Goal: Contribute content

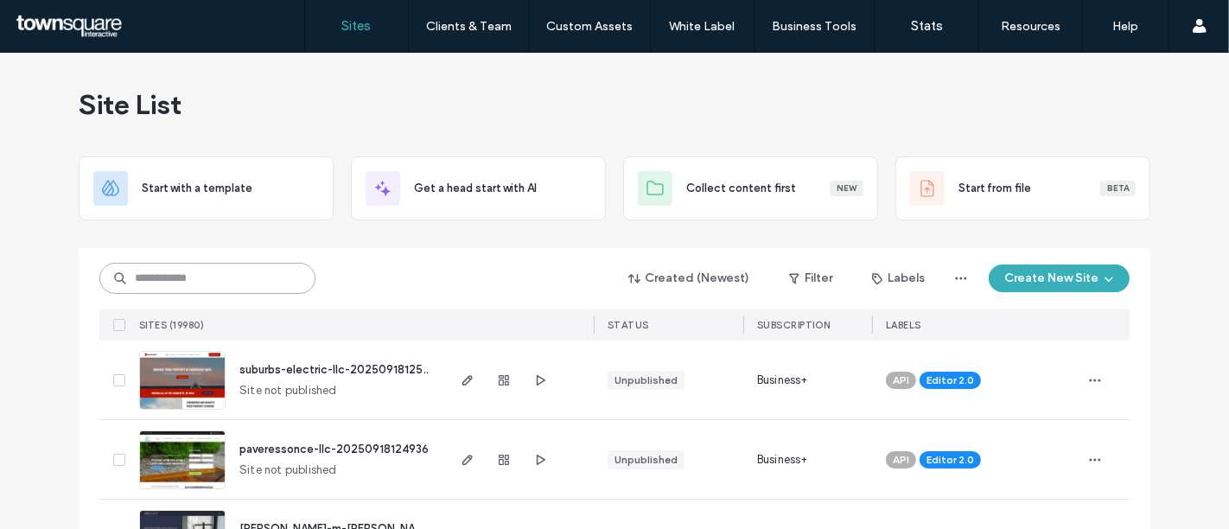
click at [200, 289] on input at bounding box center [207, 278] width 216 height 31
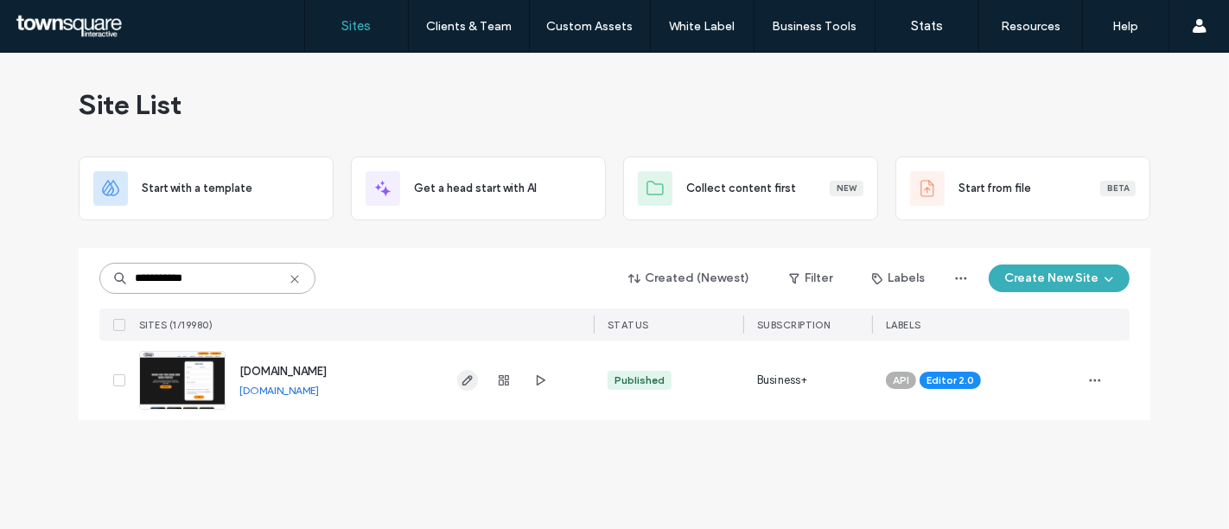
type input "**********"
click at [471, 379] on use "button" at bounding box center [467, 380] width 10 height 10
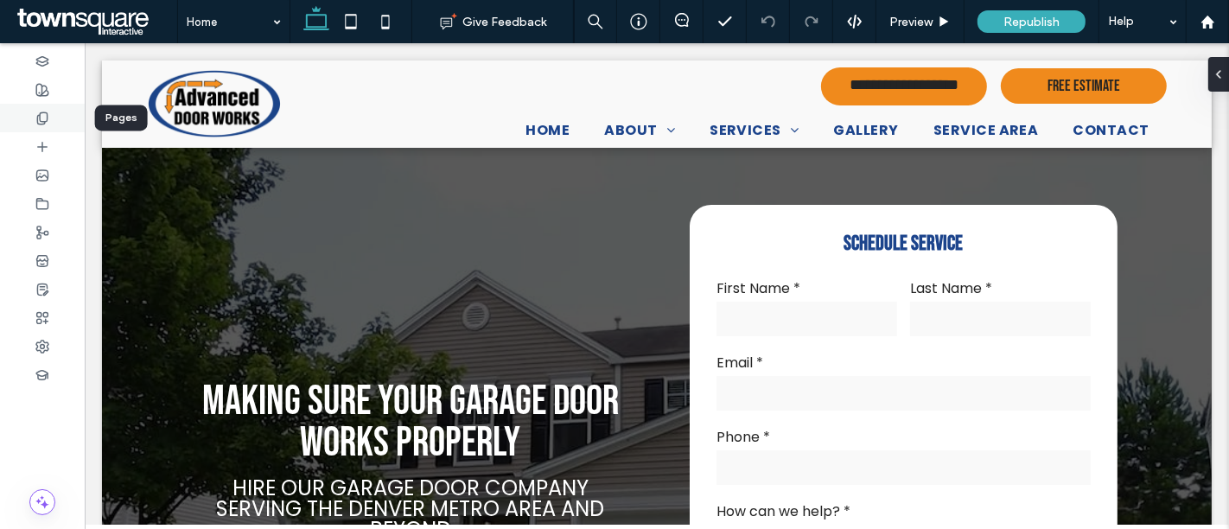
click at [42, 123] on use at bounding box center [42, 117] width 10 height 11
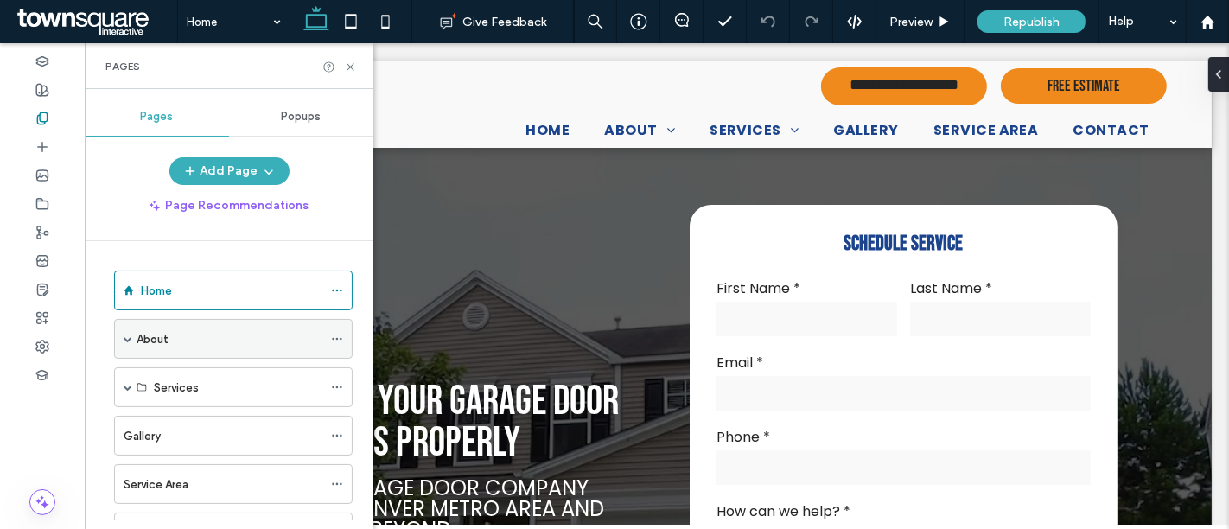
scroll to position [55, 0]
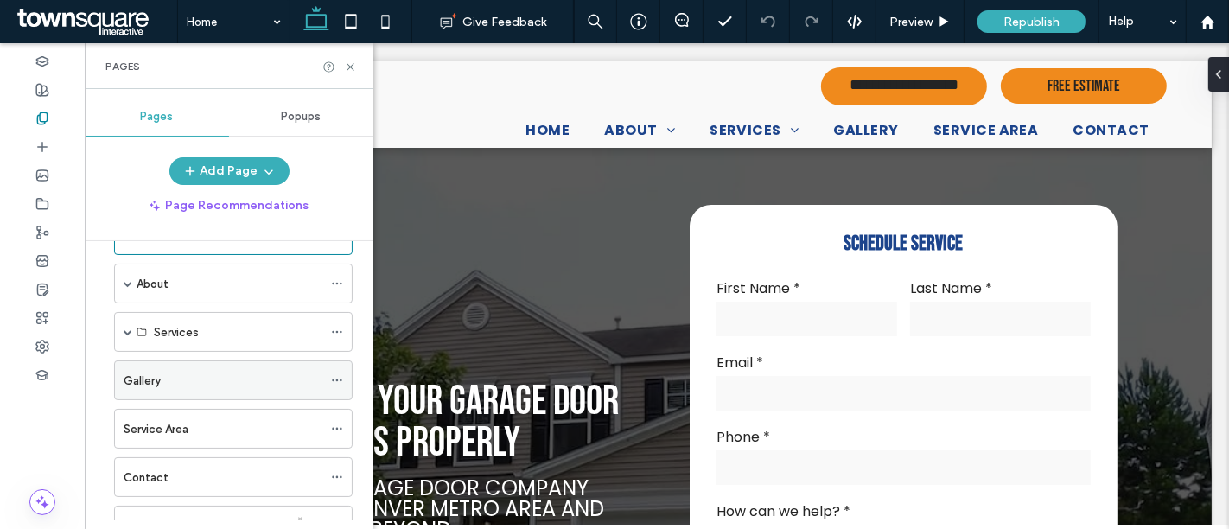
click at [195, 363] on div "Gallery" at bounding box center [223, 380] width 199 height 38
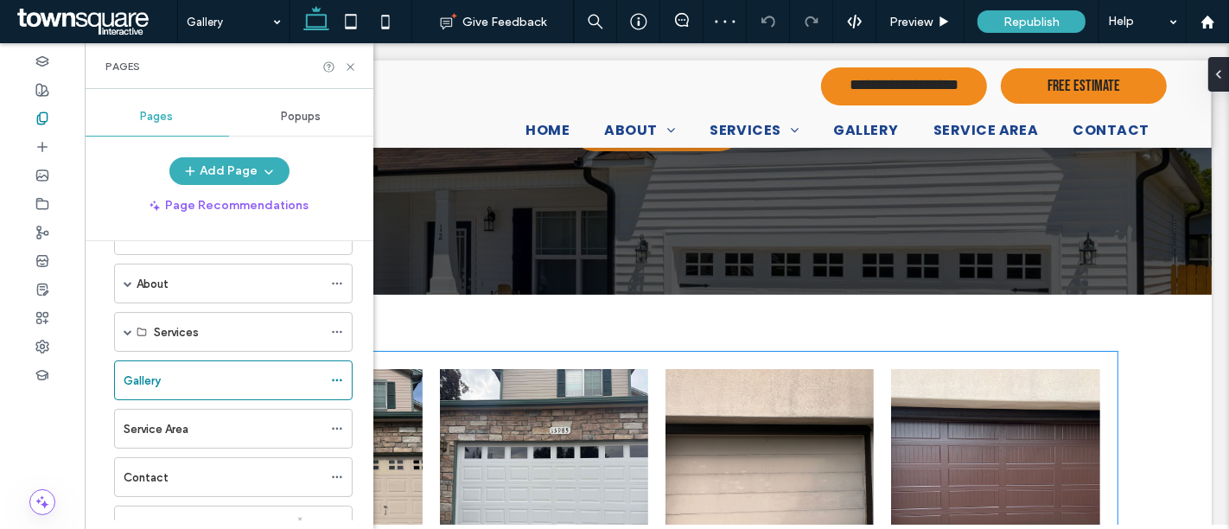
scroll to position [418, 0]
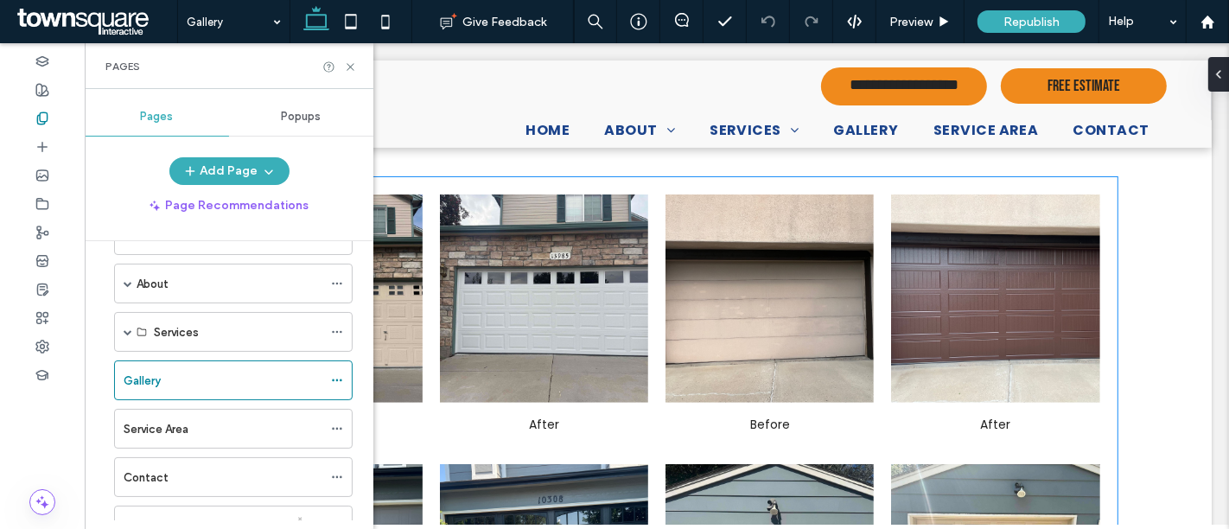
click at [473, 372] on link at bounding box center [543, 299] width 208 height 208
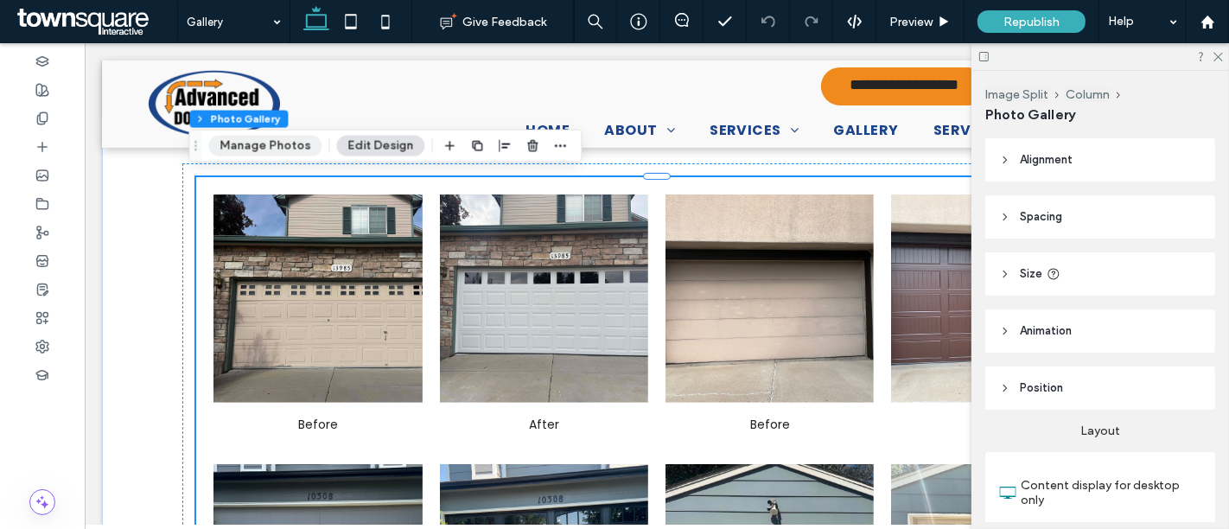
click at [297, 151] on button "Manage Photos" at bounding box center [264, 146] width 113 height 21
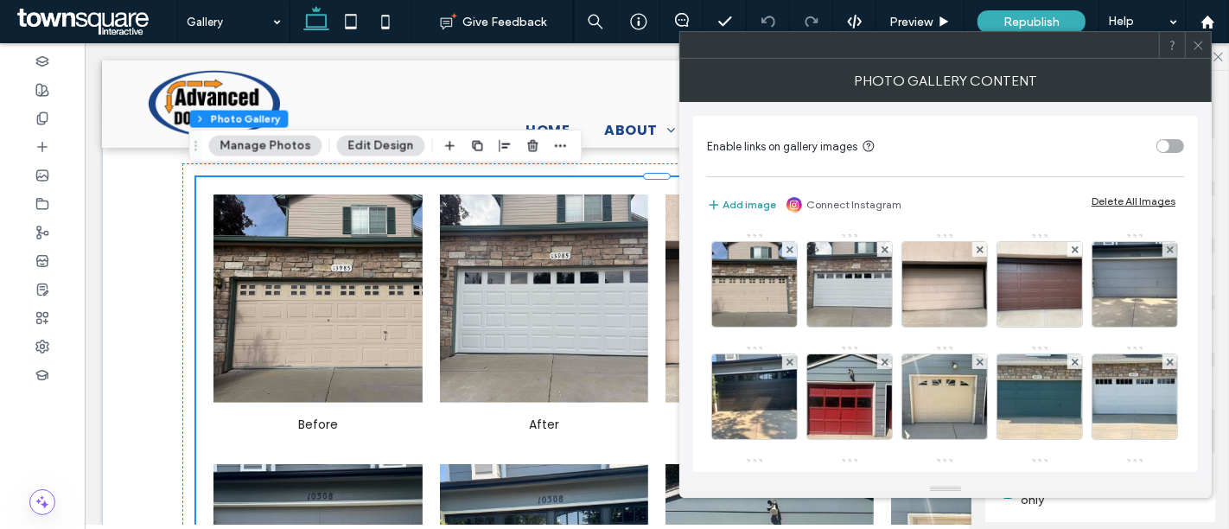
click at [750, 200] on button "Add image" at bounding box center [741, 205] width 69 height 21
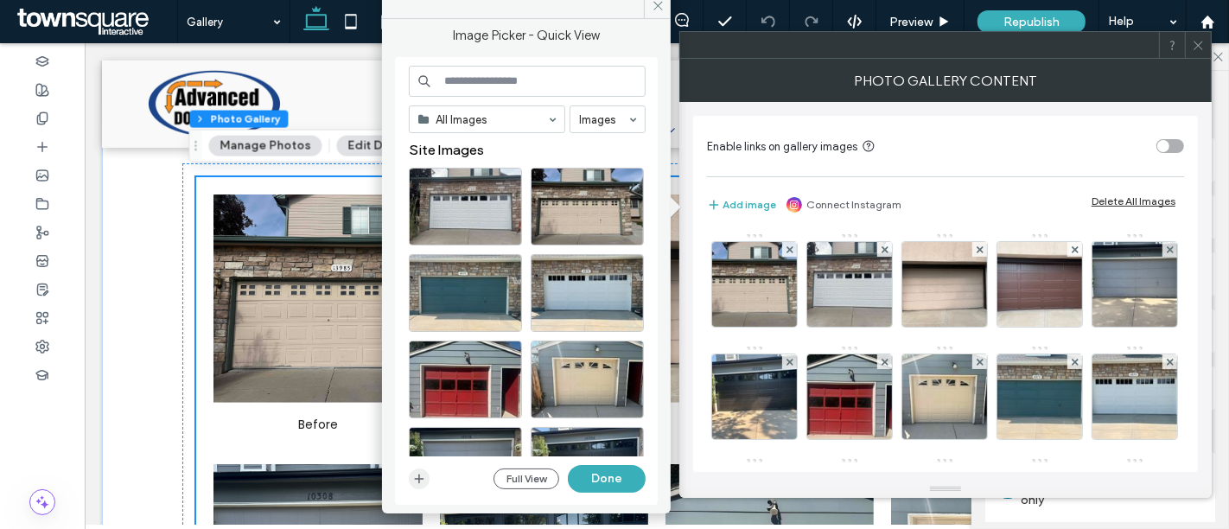
click at [422, 475] on icon "button" at bounding box center [419, 479] width 14 height 14
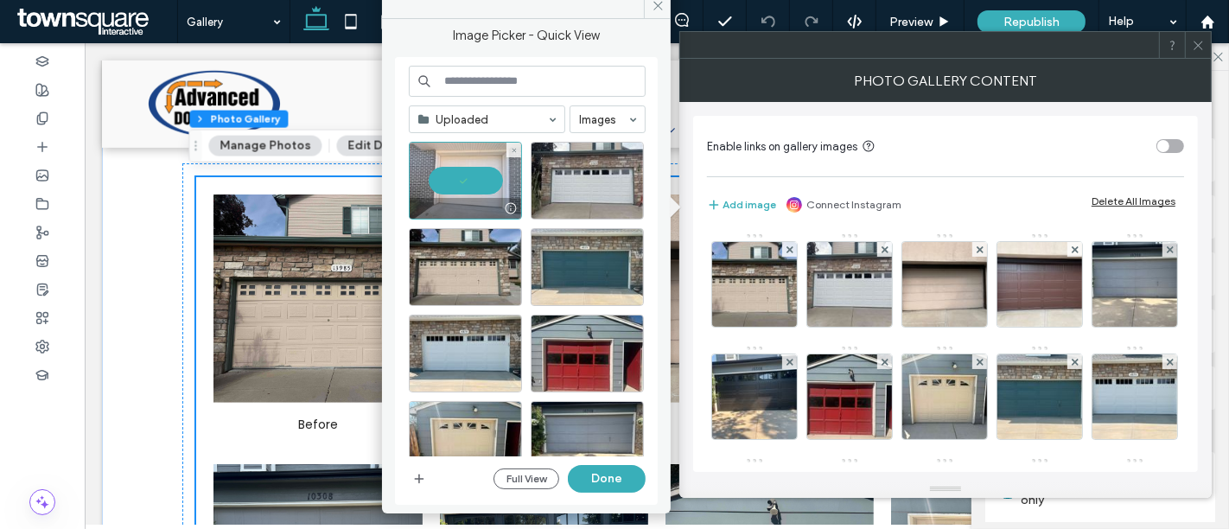
click at [471, 179] on div at bounding box center [465, 181] width 113 height 78
click at [471, 179] on div "Select" at bounding box center [465, 181] width 113 height 78
click at [612, 476] on button "Done" at bounding box center [607, 479] width 78 height 28
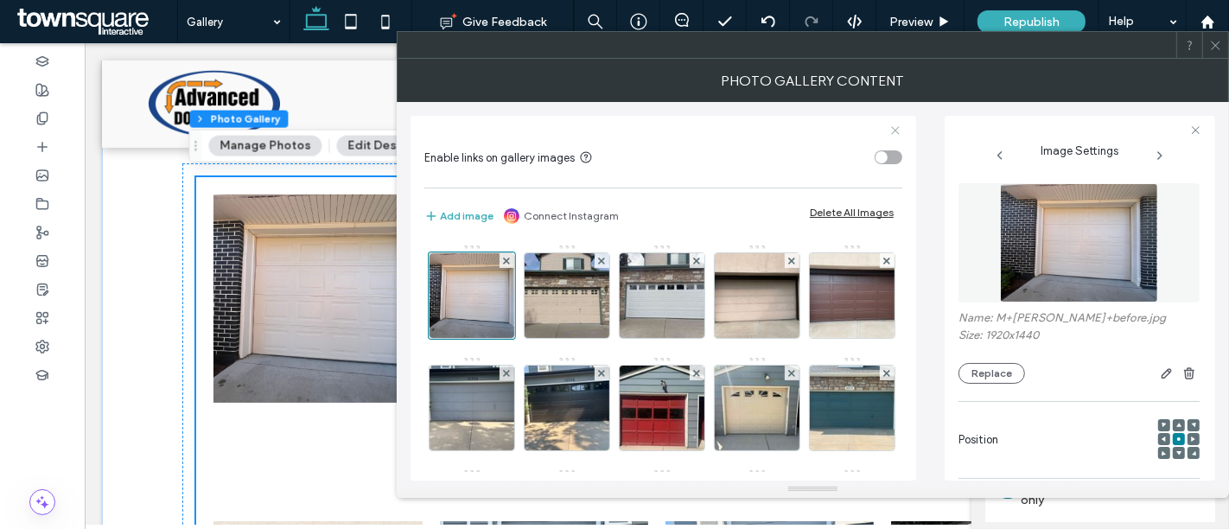
click at [896, 129] on use at bounding box center [895, 130] width 8 height 8
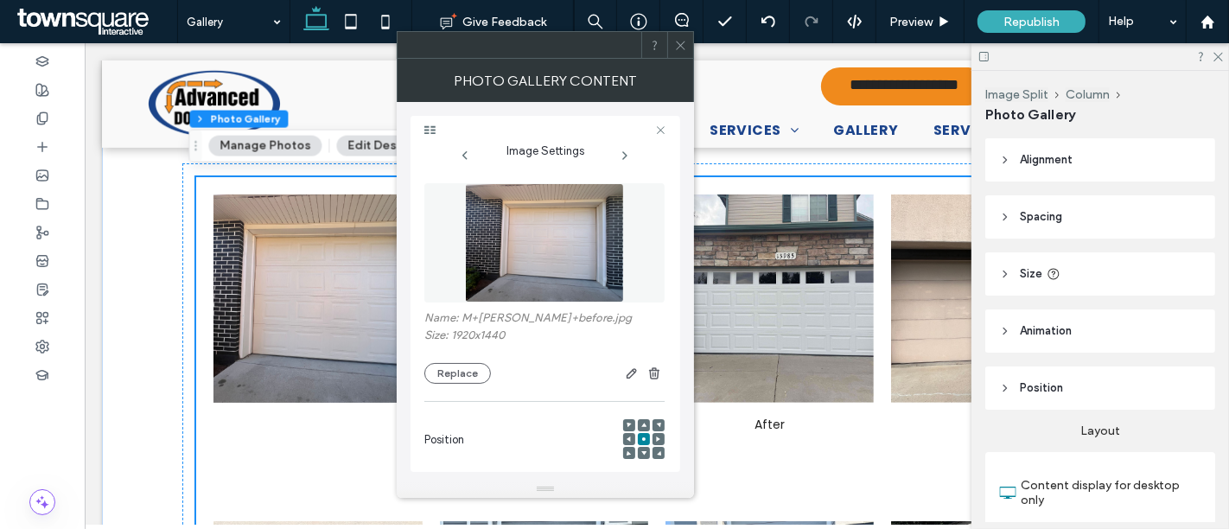
click at [686, 41] on icon at bounding box center [680, 45] width 13 height 13
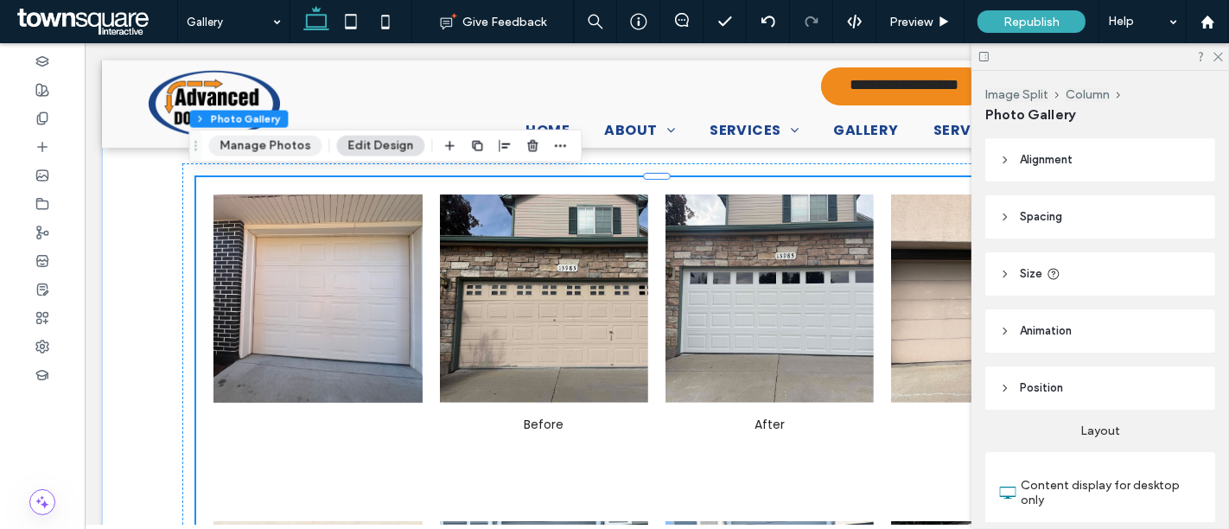
click at [290, 149] on button "Manage Photos" at bounding box center [264, 146] width 113 height 21
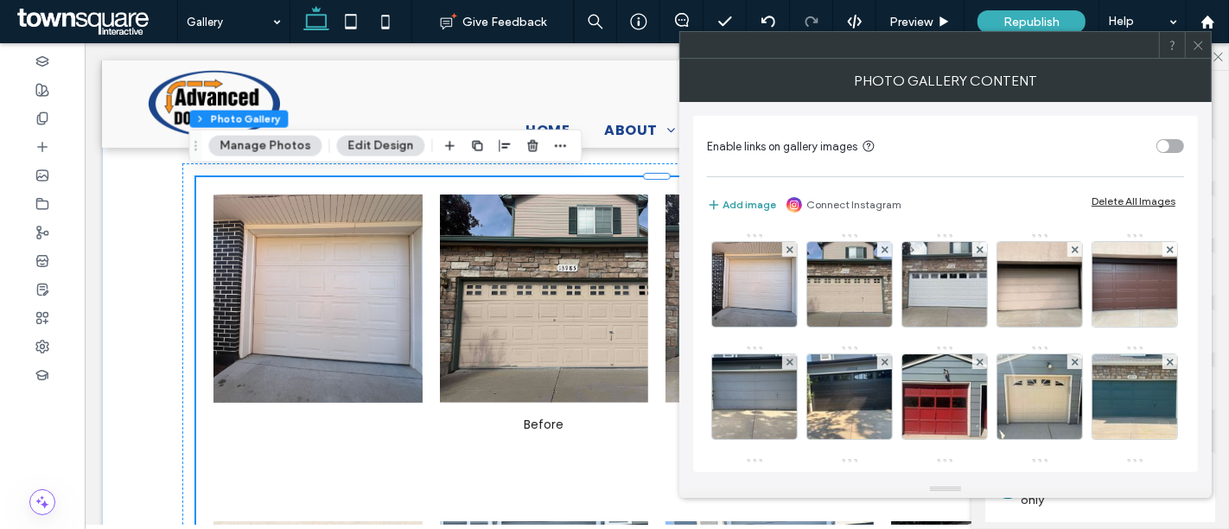
click at [740, 204] on button "Add image" at bounding box center [741, 205] width 69 height 21
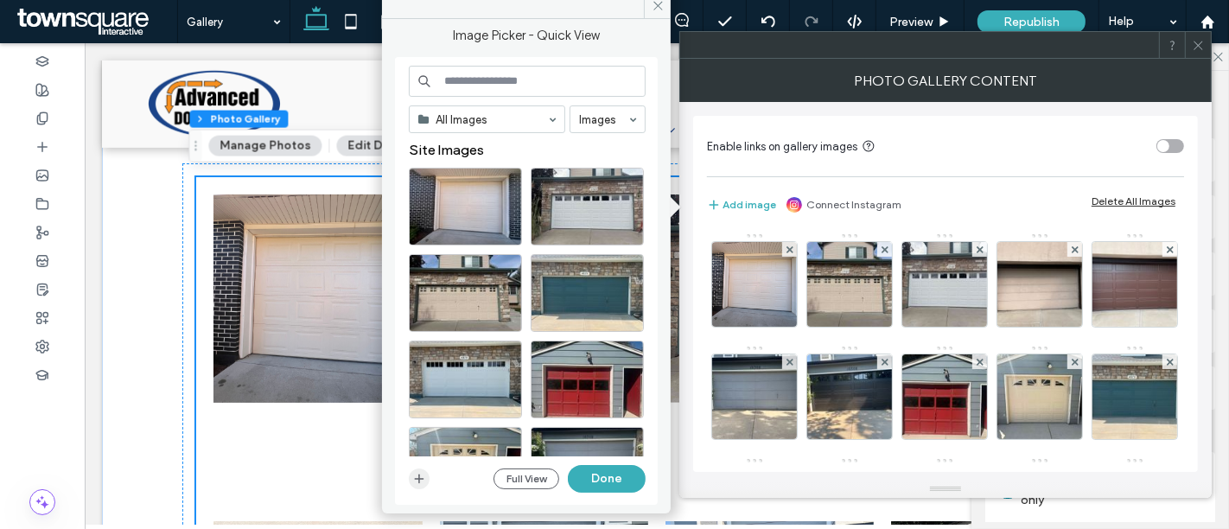
click at [416, 470] on span "button" at bounding box center [419, 479] width 21 height 21
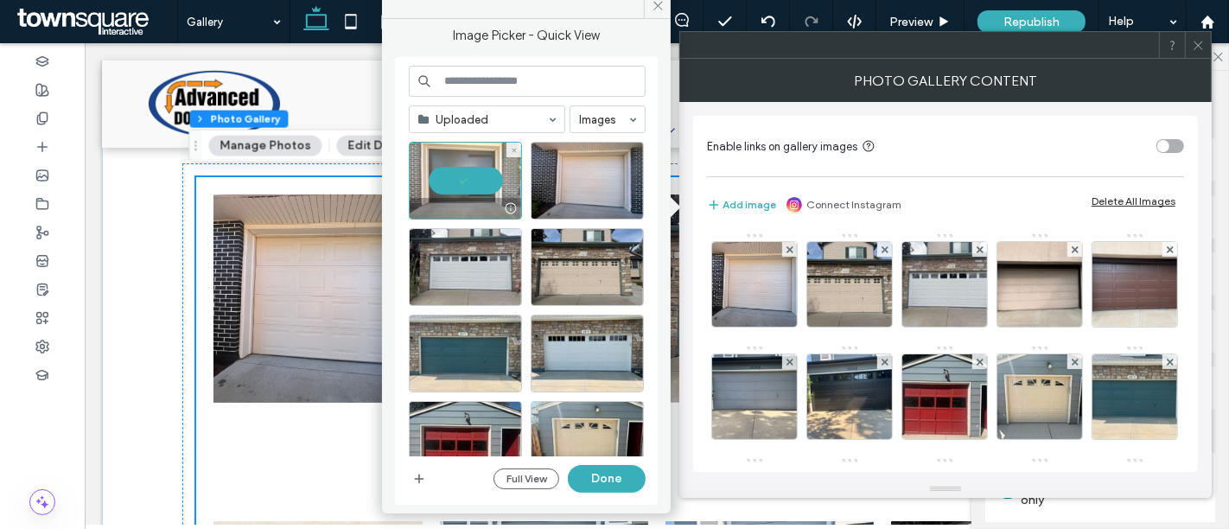
click at [462, 179] on div at bounding box center [465, 181] width 113 height 78
click at [462, 179] on div "Select" at bounding box center [465, 181] width 113 height 78
click at [600, 477] on button "Done" at bounding box center [607, 479] width 78 height 28
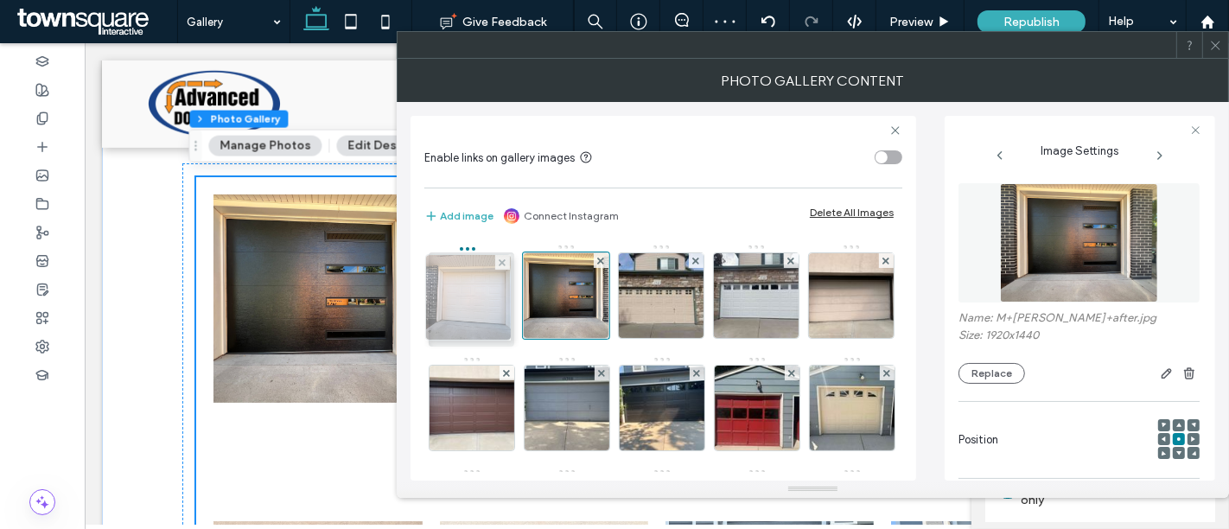
drag, startPoint x: 568, startPoint y: 282, endPoint x: 464, endPoint y: 282, distance: 103.7
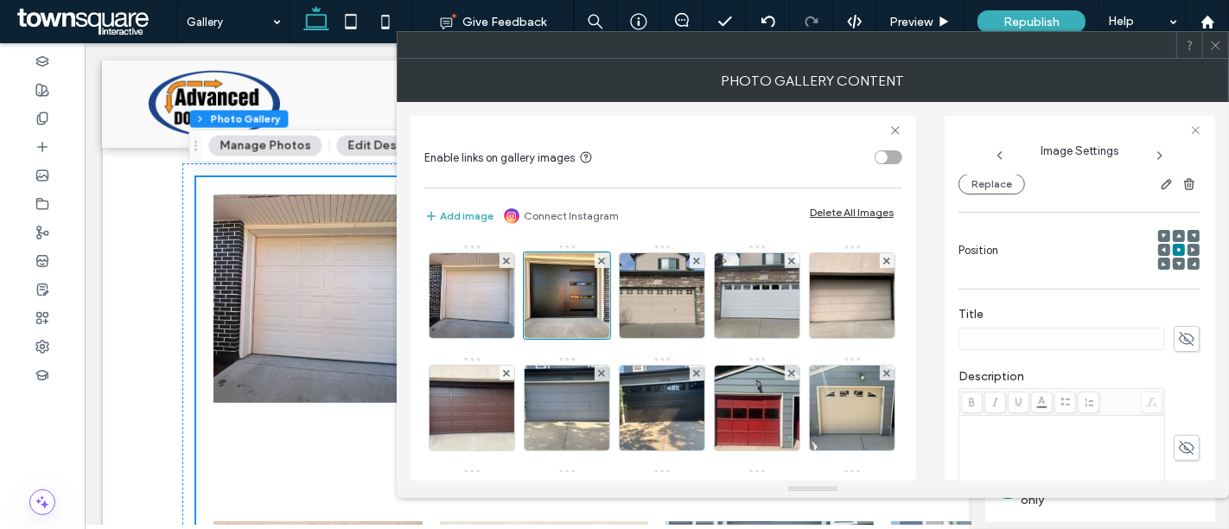
scroll to position [195, 0]
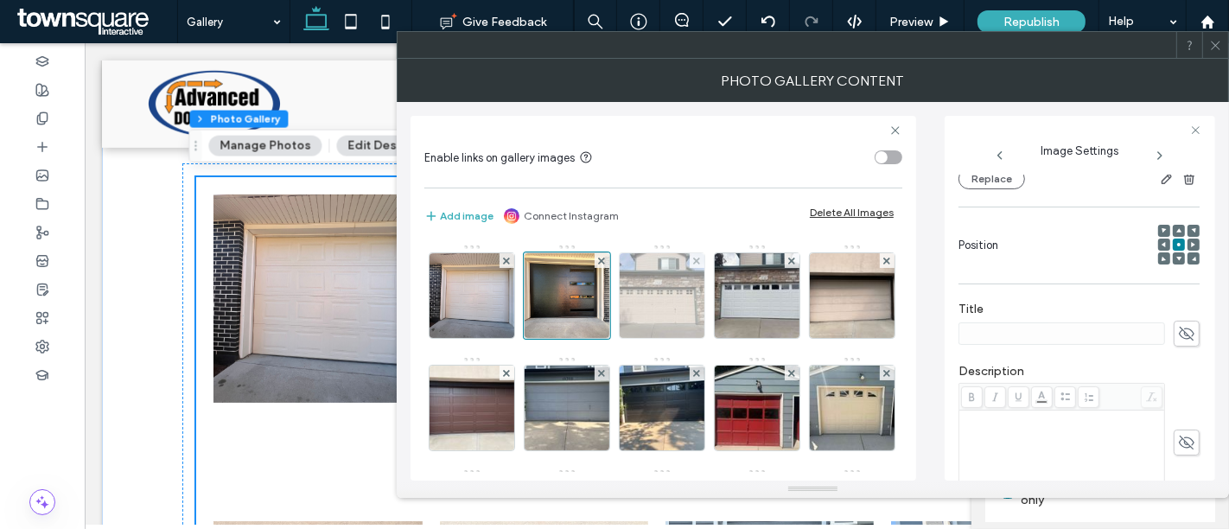
click at [661, 298] on img at bounding box center [662, 295] width 113 height 85
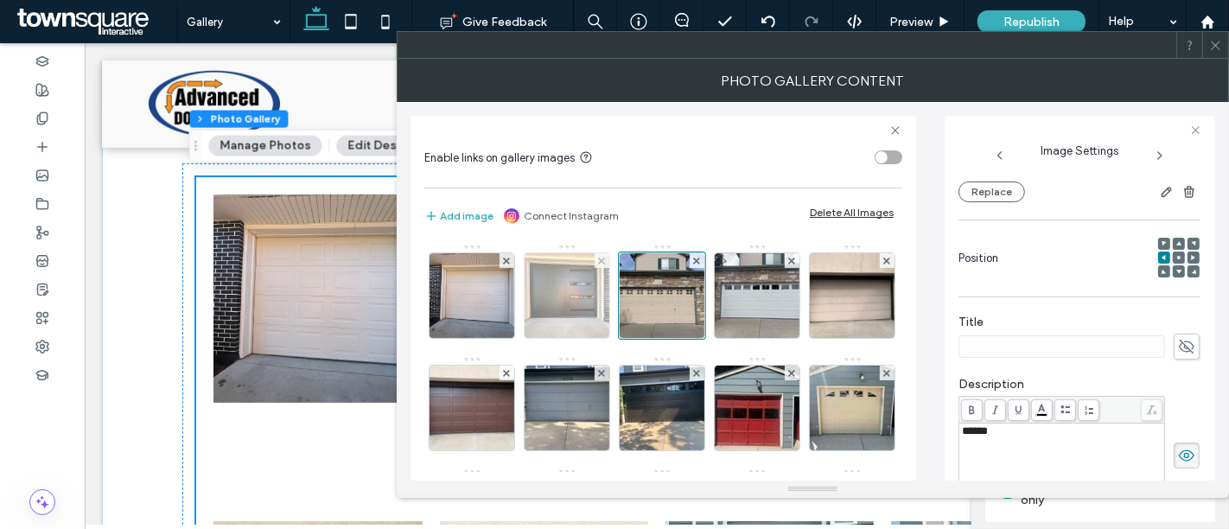
click at [565, 297] on img at bounding box center [567, 295] width 113 height 85
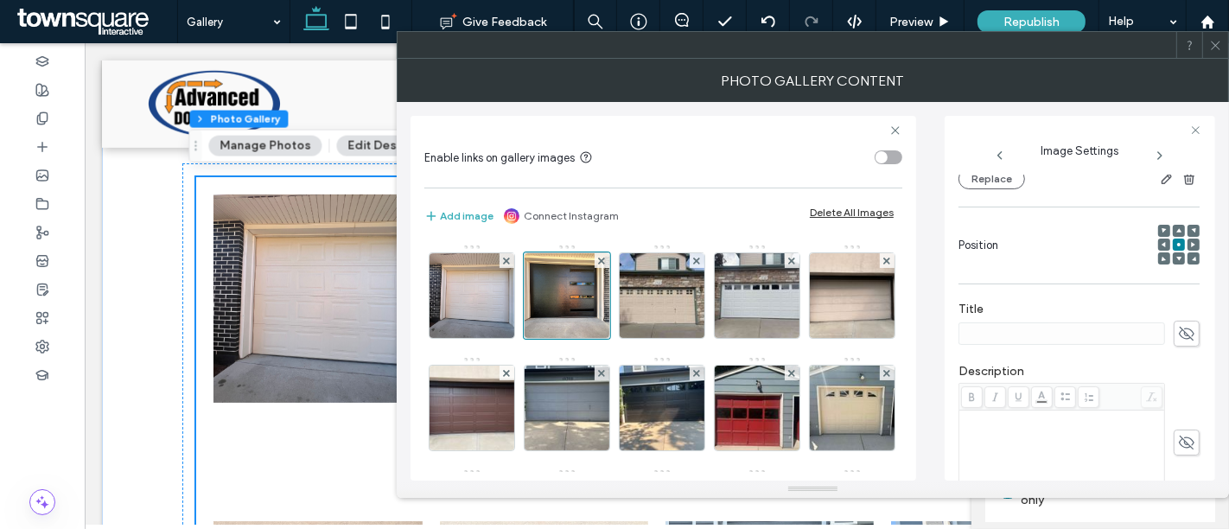
click at [1010, 442] on div "Rich Text Editor" at bounding box center [1062, 455] width 201 height 86
click at [986, 424] on div "Rich Text Editor" at bounding box center [1062, 418] width 201 height 12
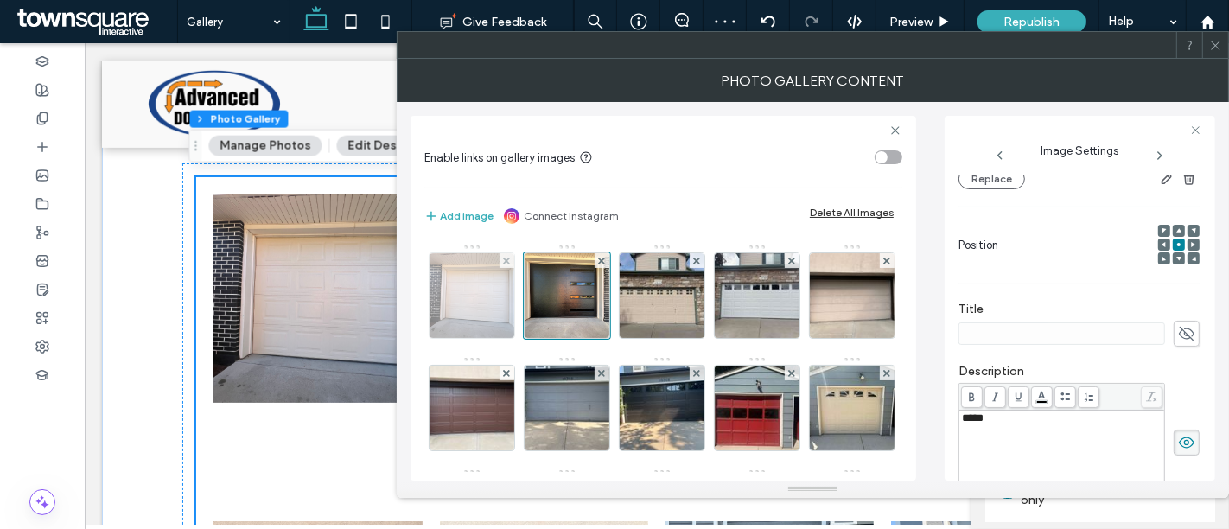
click at [444, 290] on img at bounding box center [472, 295] width 113 height 85
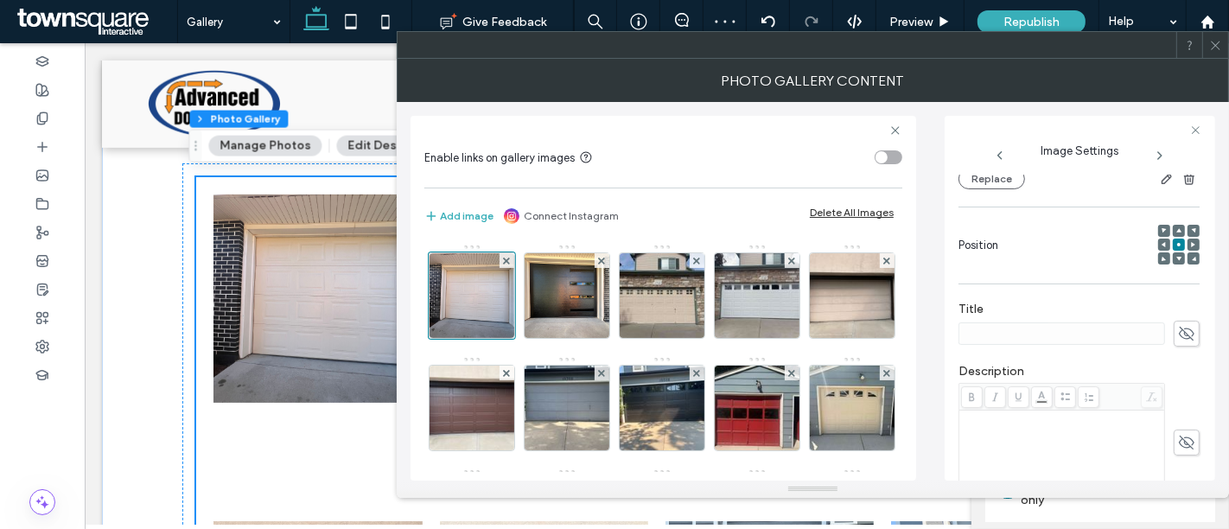
click at [1010, 424] on div "Rich Text Editor" at bounding box center [1062, 418] width 201 height 12
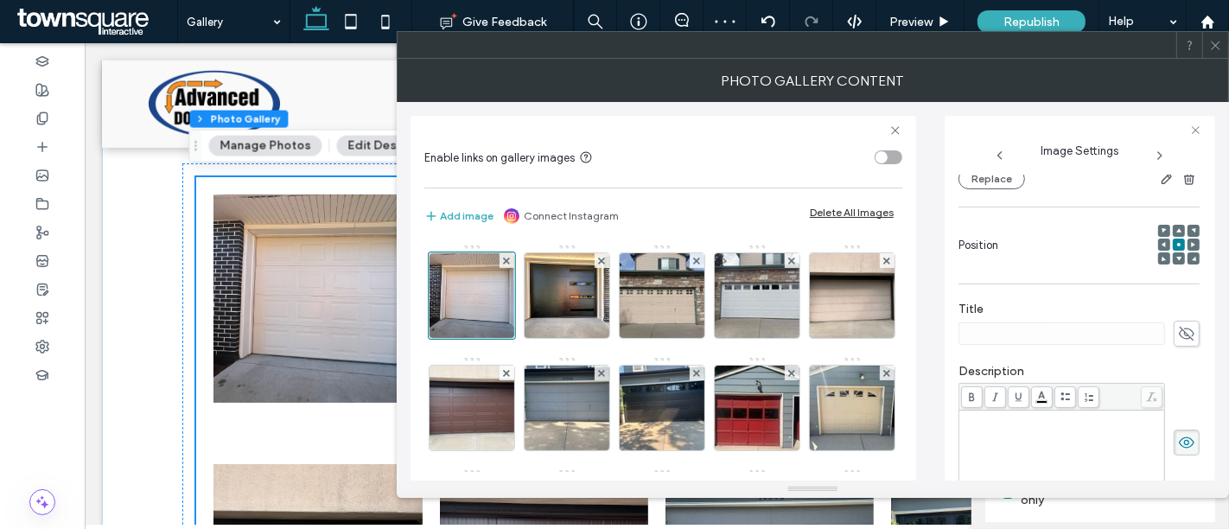
click at [1010, 424] on div "Rich Text Editor" at bounding box center [1062, 418] width 201 height 12
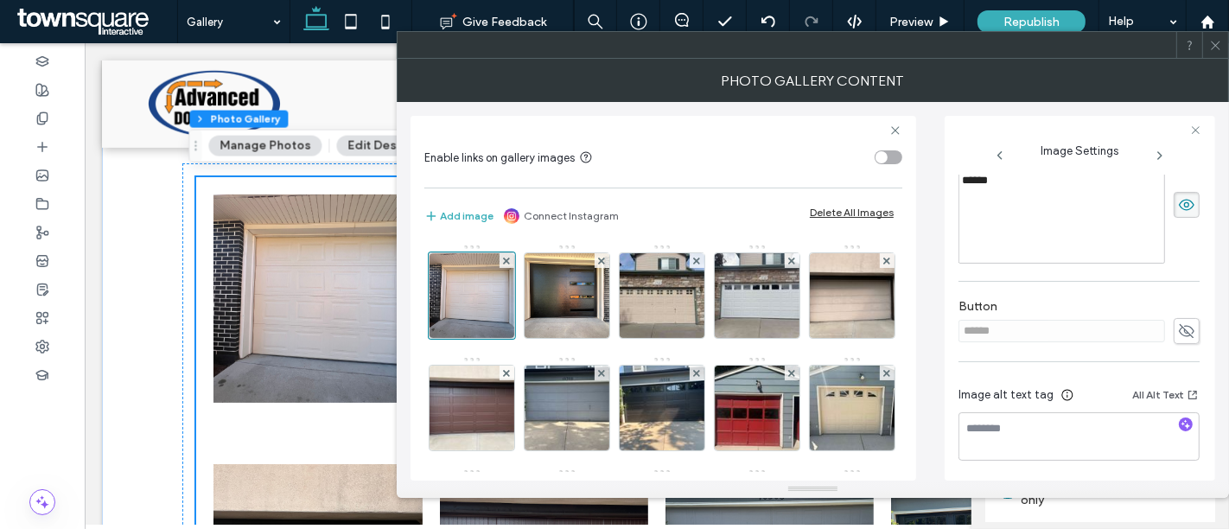
scroll to position [432, 0]
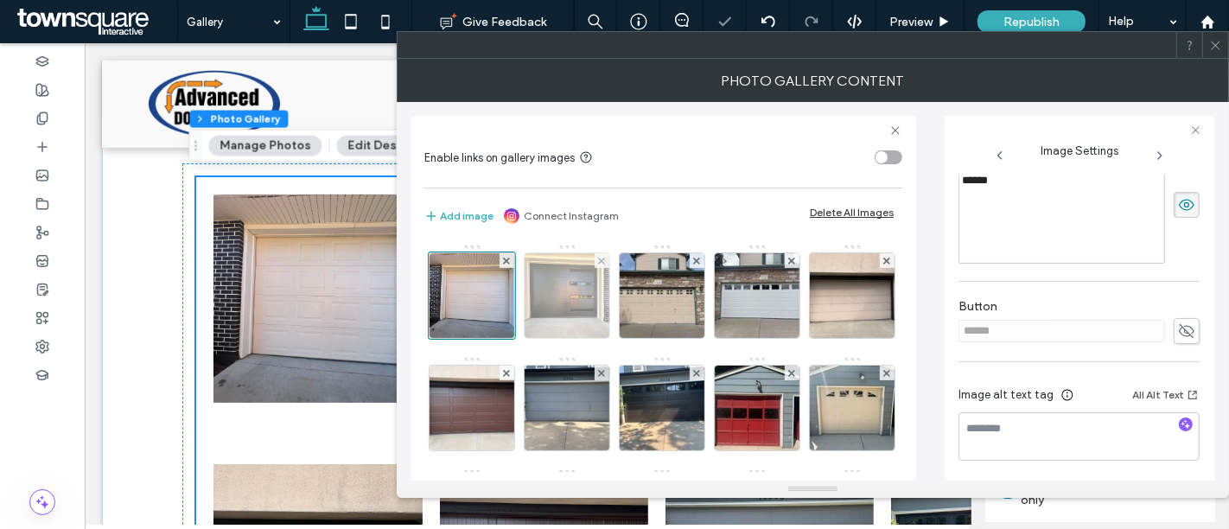
click at [581, 275] on img at bounding box center [567, 295] width 113 height 85
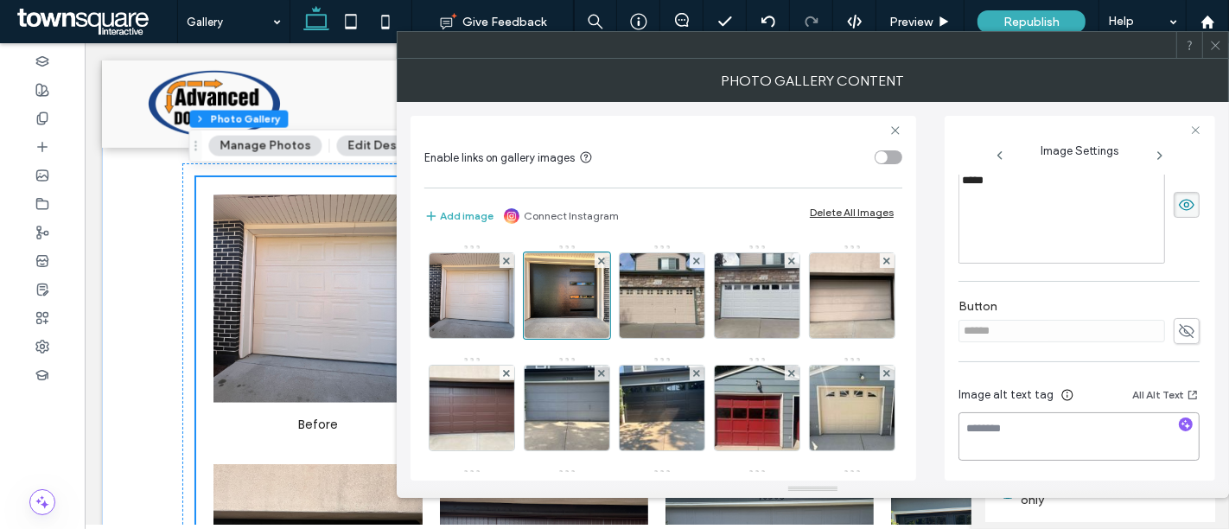
click at [1001, 424] on textarea at bounding box center [1079, 436] width 241 height 48
paste textarea "**********"
click at [1027, 440] on textarea "**********" at bounding box center [1075, 436] width 233 height 48
click at [1145, 442] on textarea "**********" at bounding box center [1075, 436] width 233 height 48
type textarea "**********"
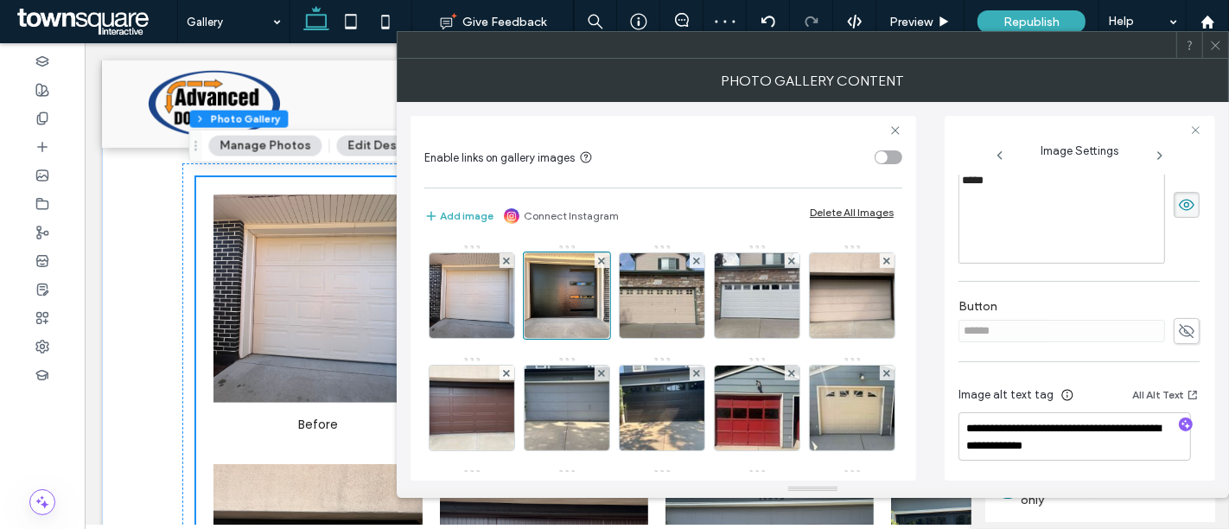
click at [1220, 55] on span at bounding box center [1215, 45] width 13 height 26
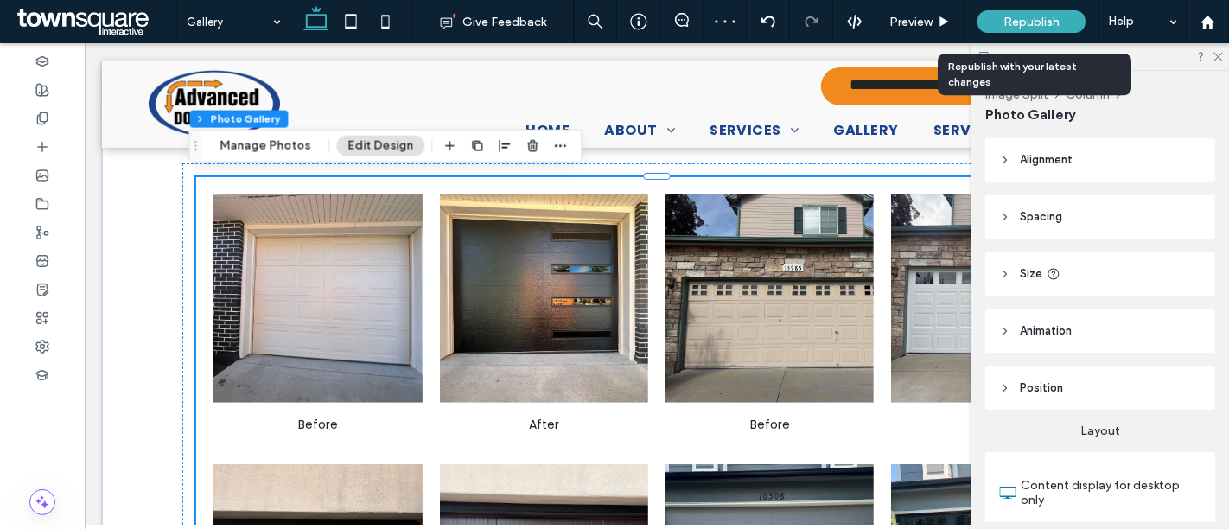
click at [1024, 8] on div "Republish" at bounding box center [1032, 21] width 108 height 43
click at [1024, 22] on span "Republish" at bounding box center [1032, 22] width 56 height 15
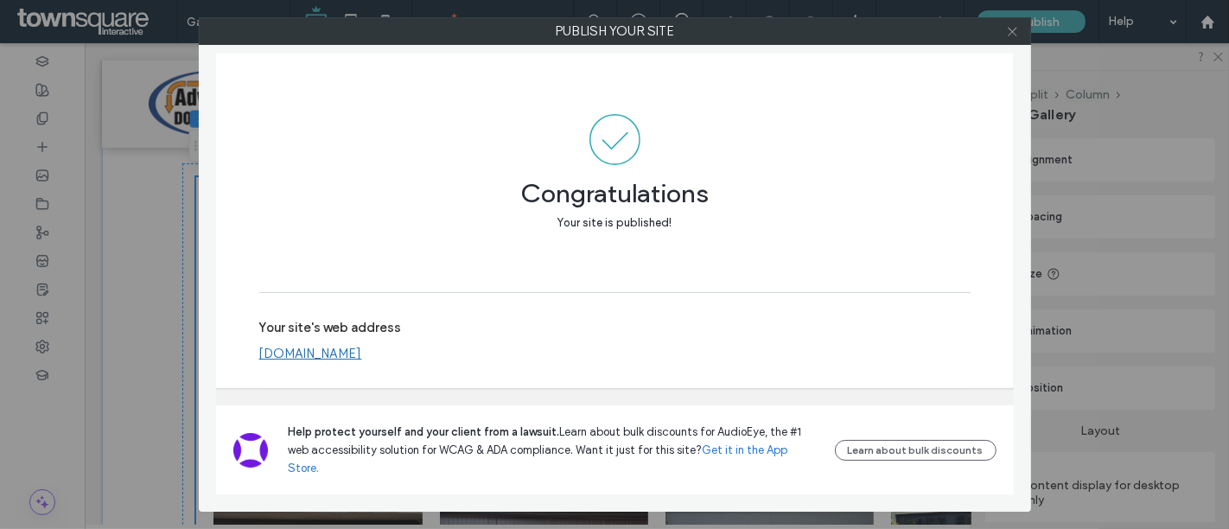
click at [1013, 31] on use at bounding box center [1012, 31] width 9 height 9
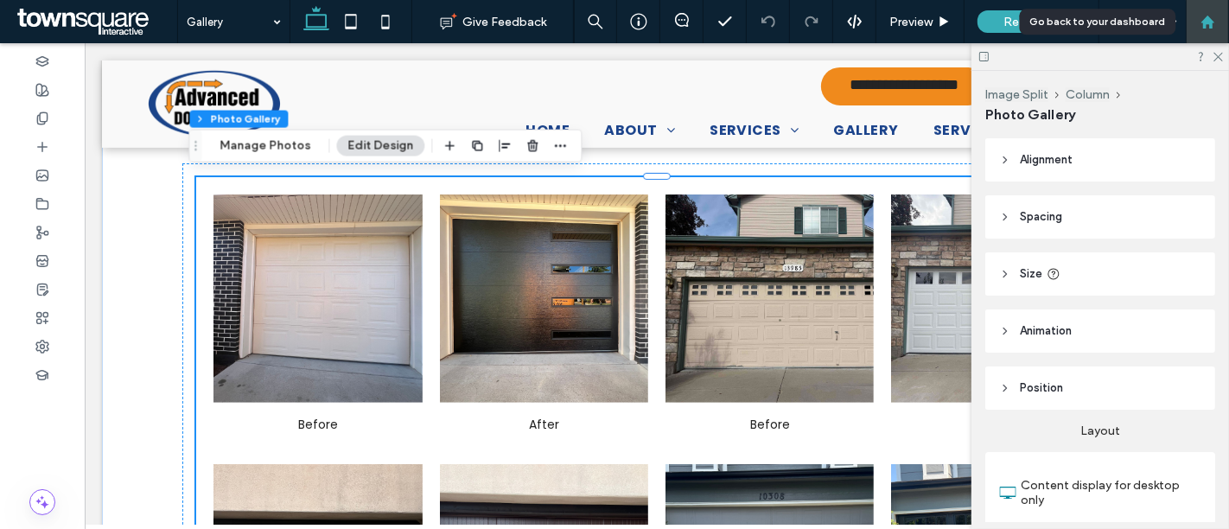
click at [1210, 13] on div at bounding box center [1207, 21] width 43 height 43
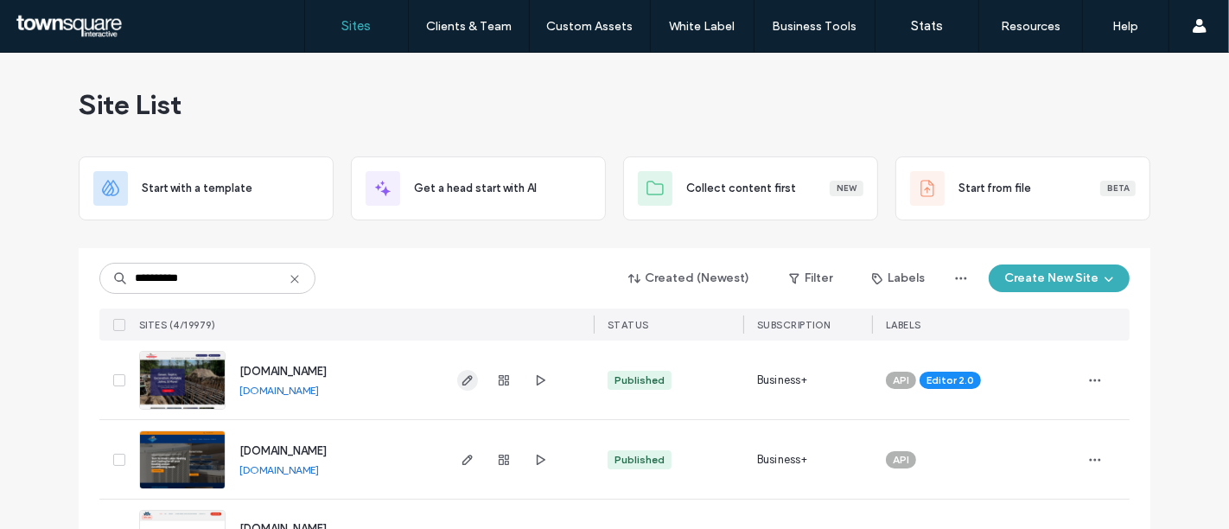
type input "**********"
click at [461, 374] on icon "button" at bounding box center [468, 380] width 14 height 14
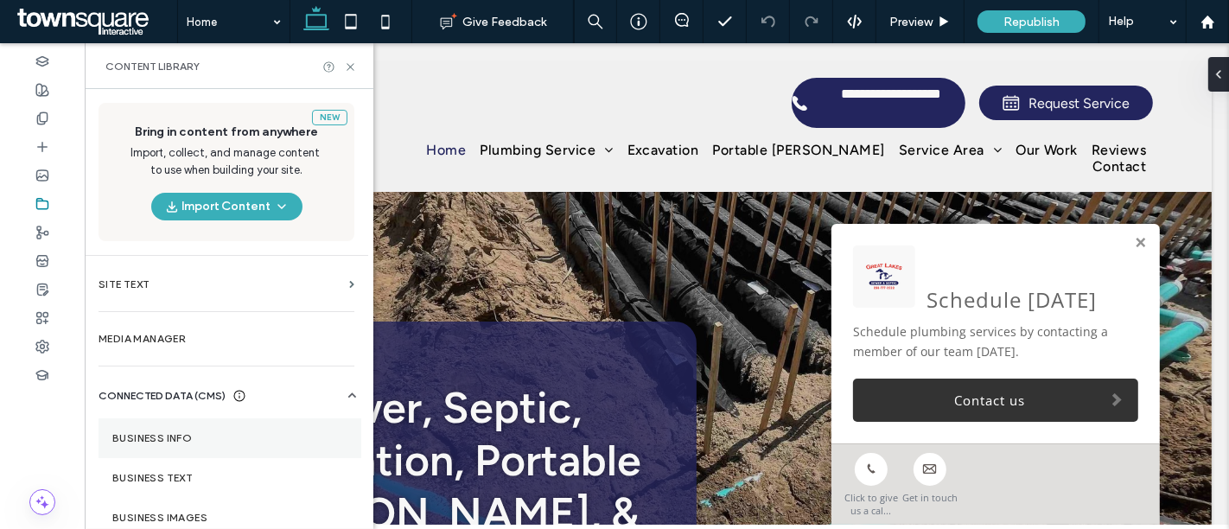
click at [164, 429] on section "Business Info" at bounding box center [230, 438] width 263 height 40
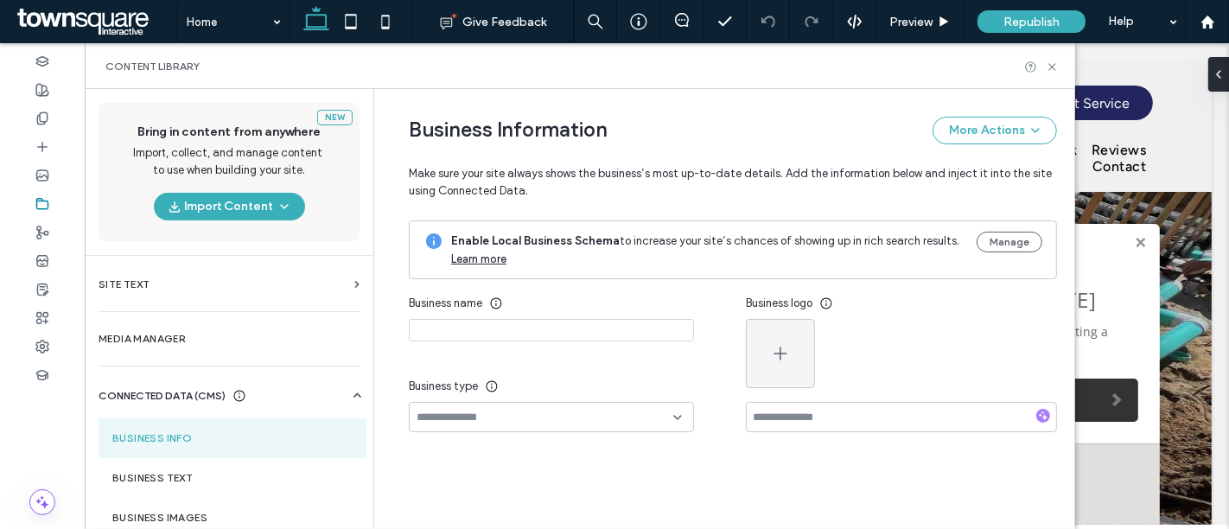
type input "**********"
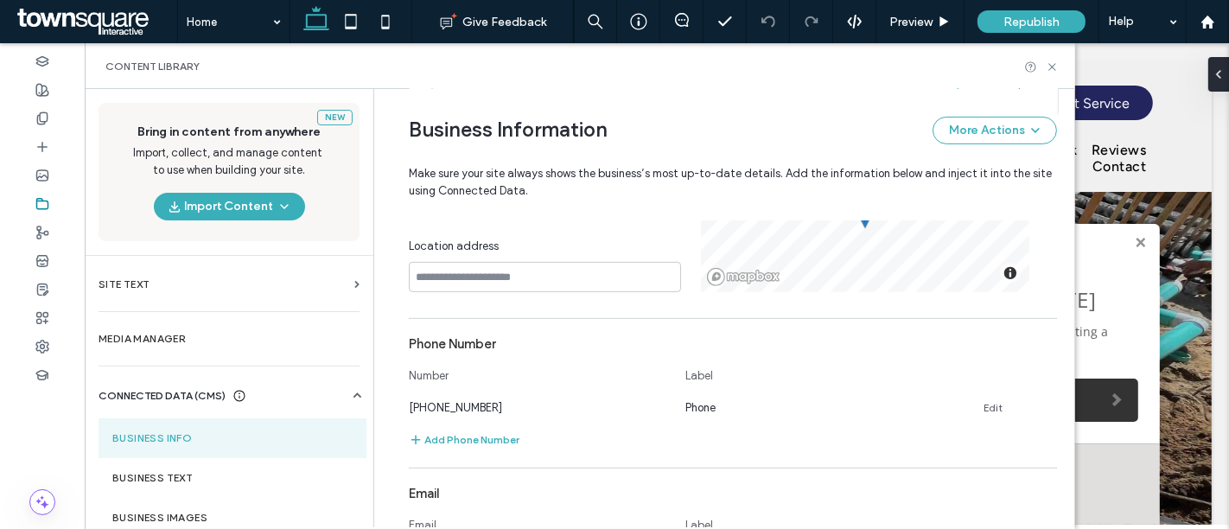
scroll to position [696, 0]
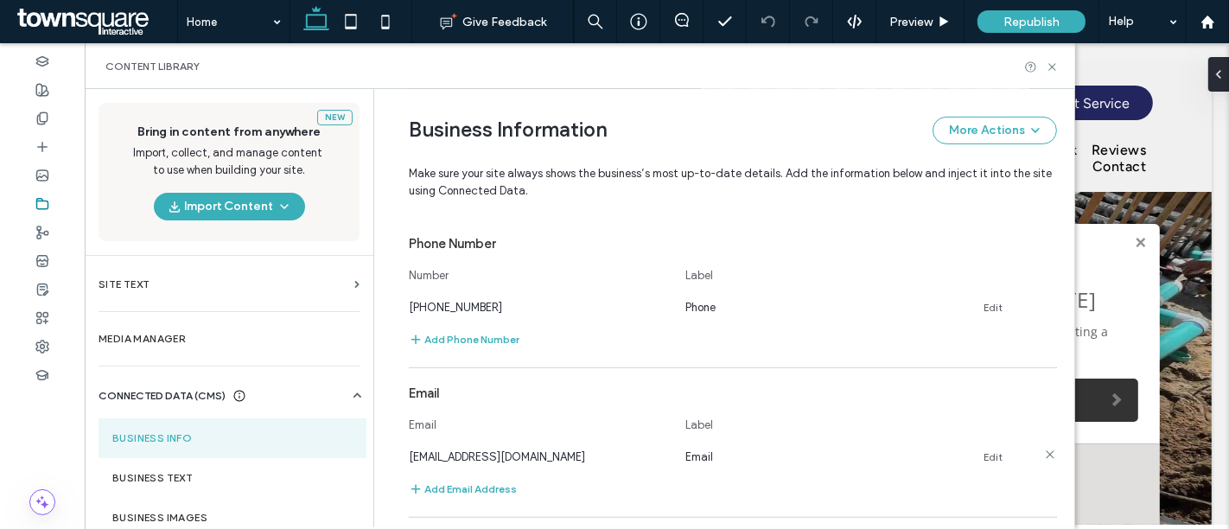
click at [498, 453] on span "glsewerandseptic@gmail.com" at bounding box center [497, 456] width 176 height 13
copy span "glsewerandseptic@gmail.com"
